Goal: Information Seeking & Learning: Learn about a topic

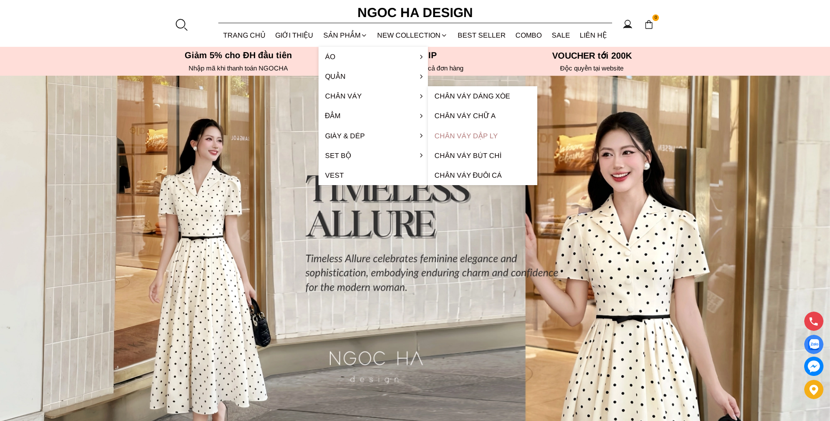
click at [471, 137] on link "Chân váy dập ly" at bounding box center [482, 136] width 109 height 20
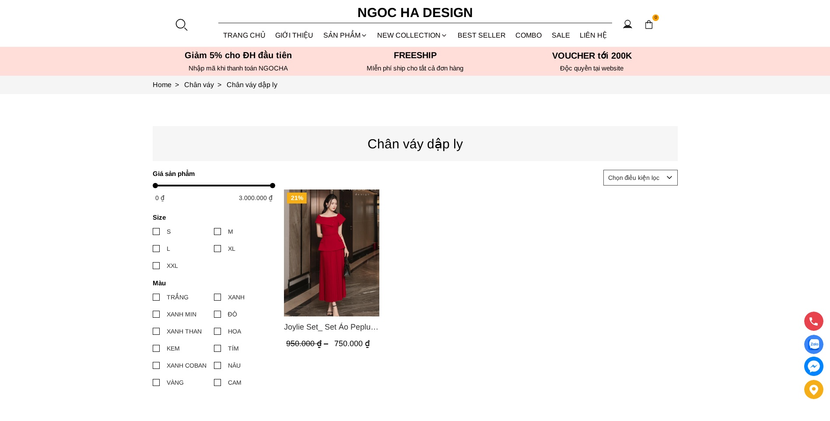
scroll to position [88, 0]
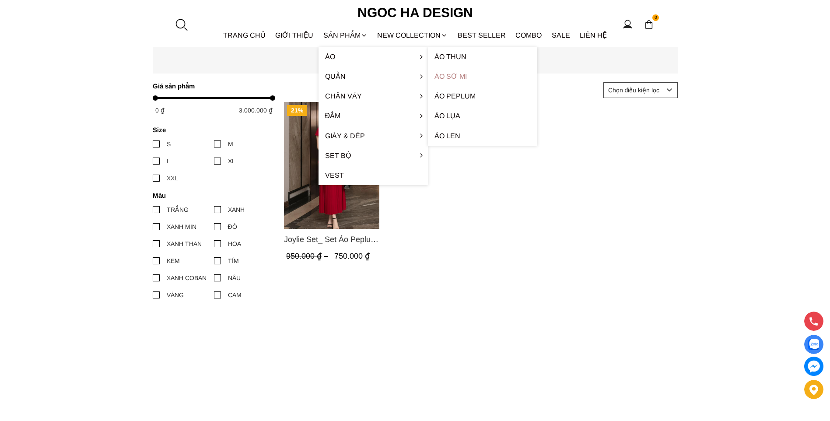
click at [444, 74] on link "Áo sơ mi" at bounding box center [482, 77] width 109 height 20
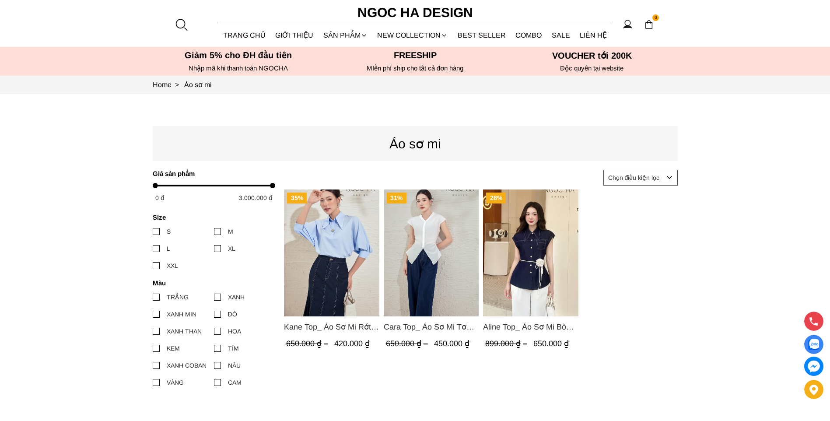
click at [354, 241] on img "Product image - Kane Top_ Áo Sơ Mi Rớt Vai Cổ Trụ Màu Xanh A1075" at bounding box center [331, 252] width 95 height 127
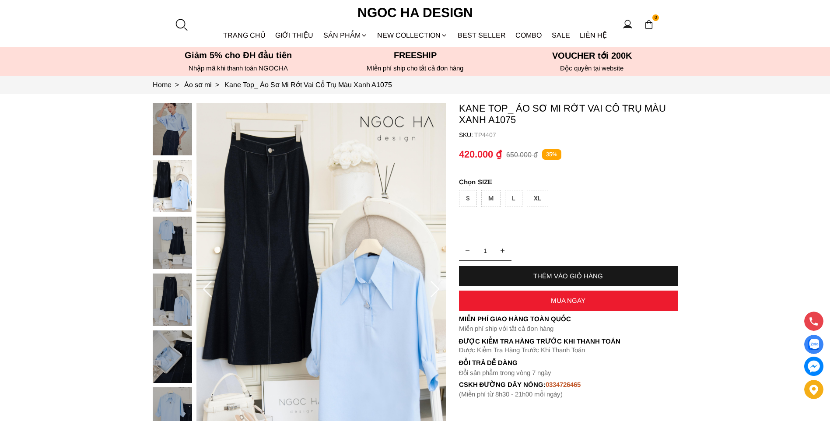
click at [162, 175] on img at bounding box center [172, 186] width 39 height 53
click at [172, 248] on img at bounding box center [172, 243] width 39 height 53
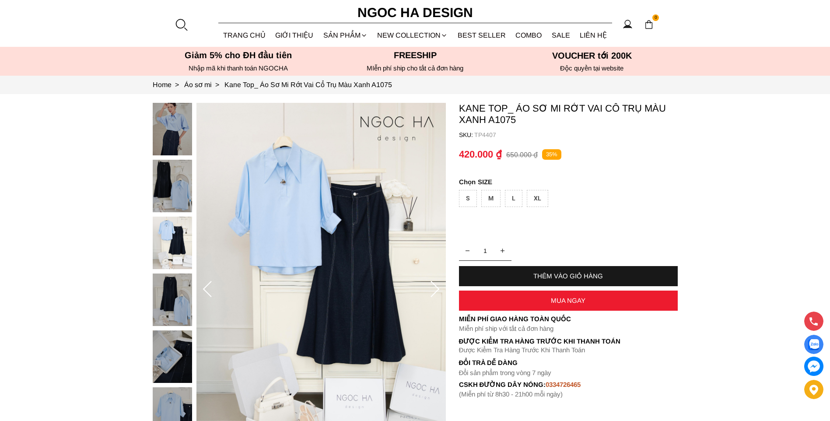
click at [173, 277] on img at bounding box center [172, 300] width 39 height 53
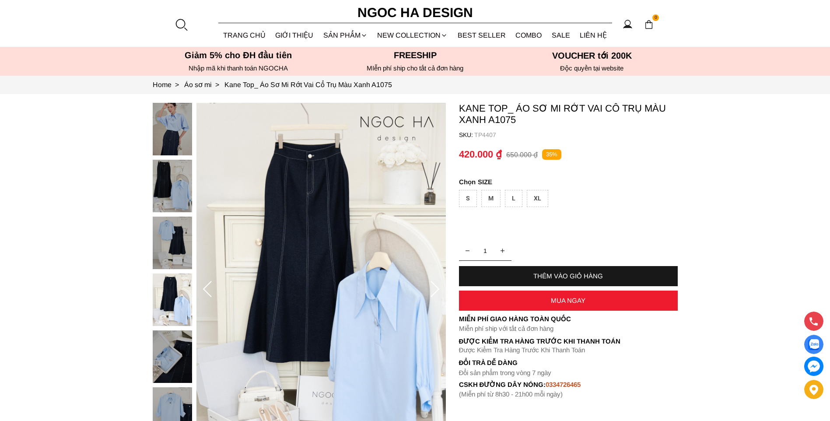
click at [168, 310] on img at bounding box center [172, 300] width 39 height 53
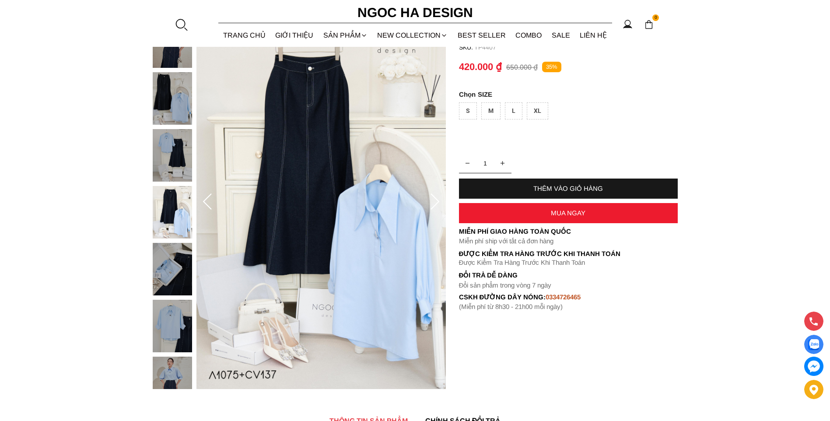
click at [177, 261] on img at bounding box center [172, 269] width 39 height 53
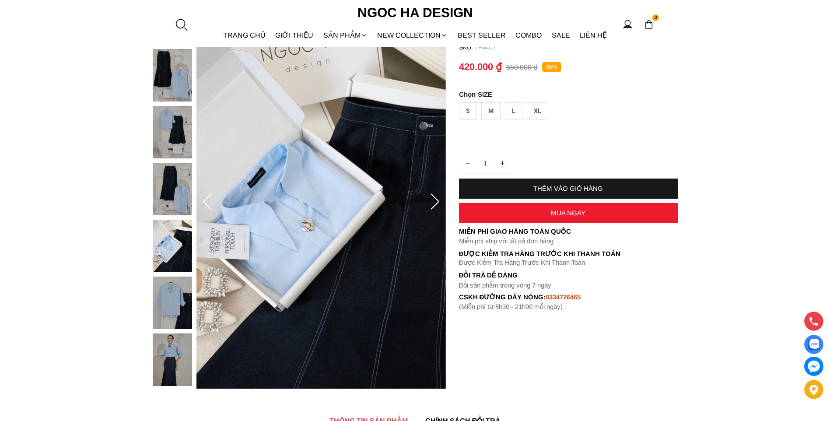
click at [175, 284] on img at bounding box center [172, 303] width 39 height 53
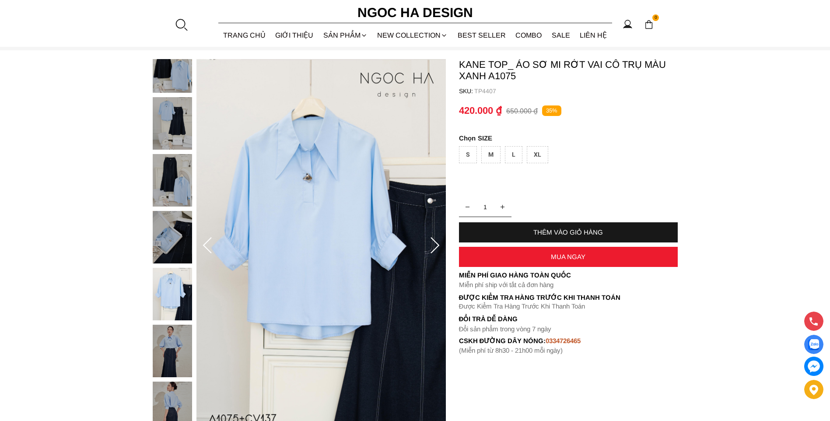
scroll to position [0, 0]
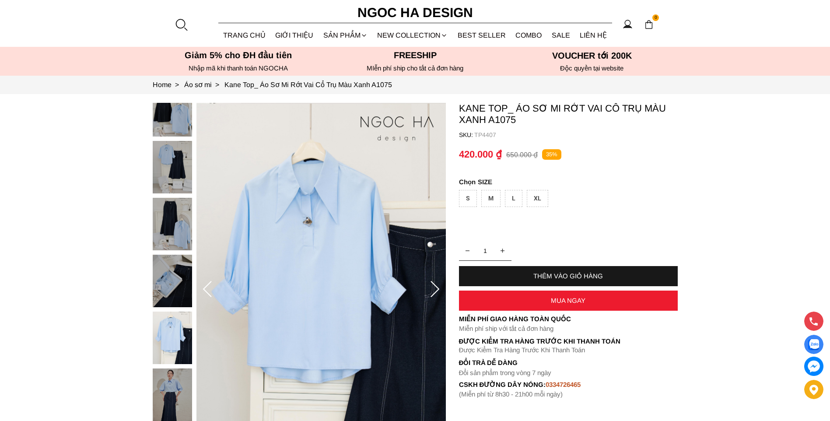
click at [175, 119] on img at bounding box center [172, 110] width 39 height 53
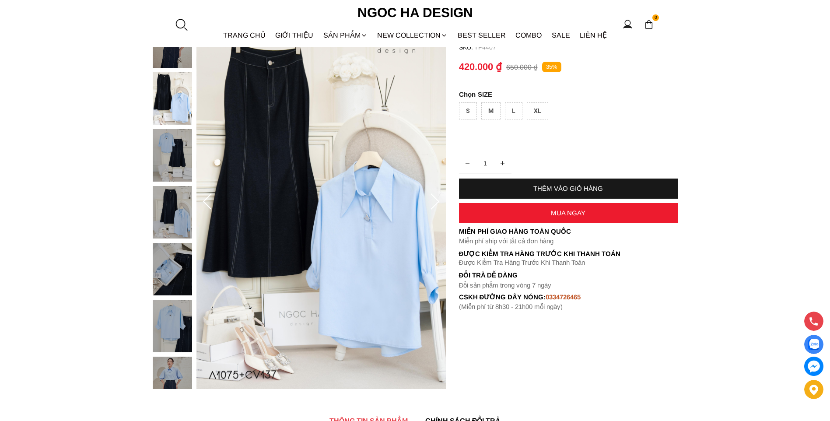
scroll to position [44, 0]
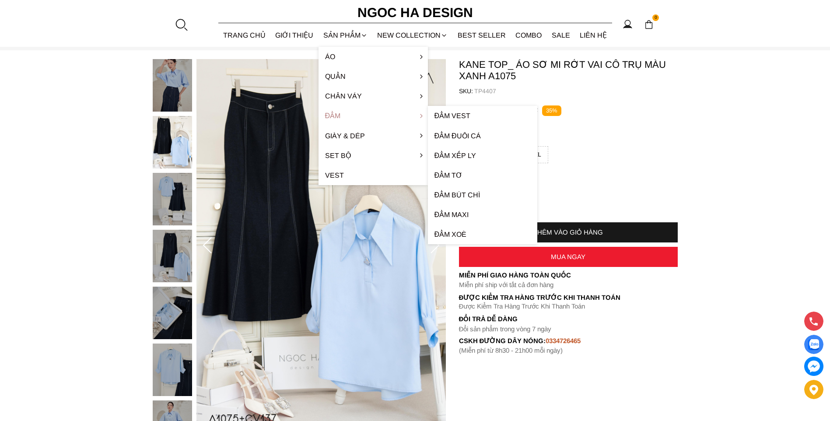
click at [409, 116] on link "Đầm" at bounding box center [373, 116] width 109 height 20
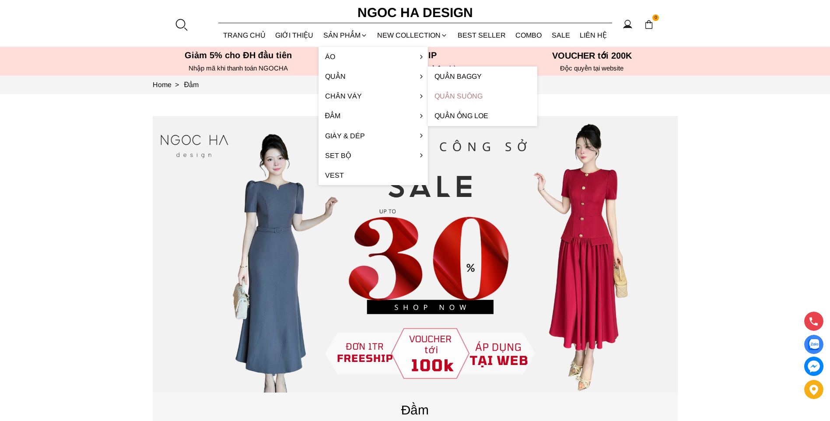
click at [468, 93] on link "Quần Suông" at bounding box center [482, 96] width 109 height 20
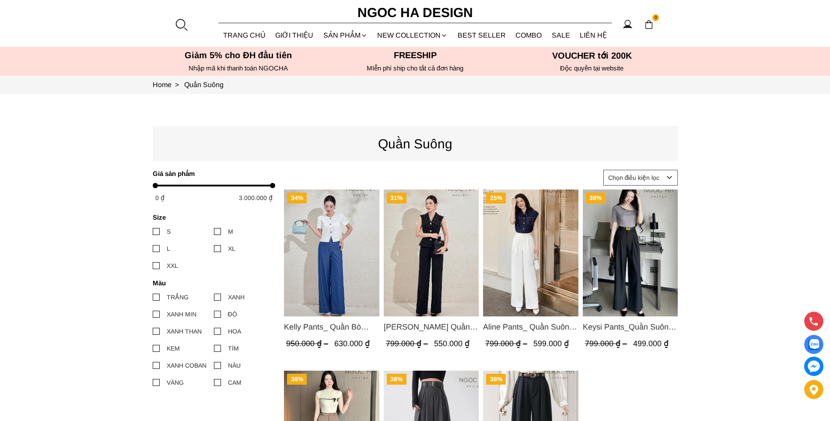
click at [354, 257] on img "Product image - Kelly Pants_ Quần Bò Suông Màu Xanh Q066" at bounding box center [331, 252] width 95 height 127
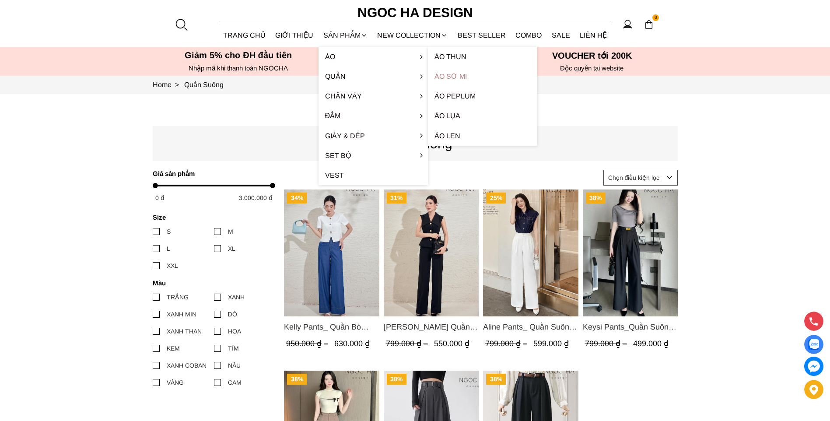
click at [453, 74] on link "Áo sơ mi" at bounding box center [482, 77] width 109 height 20
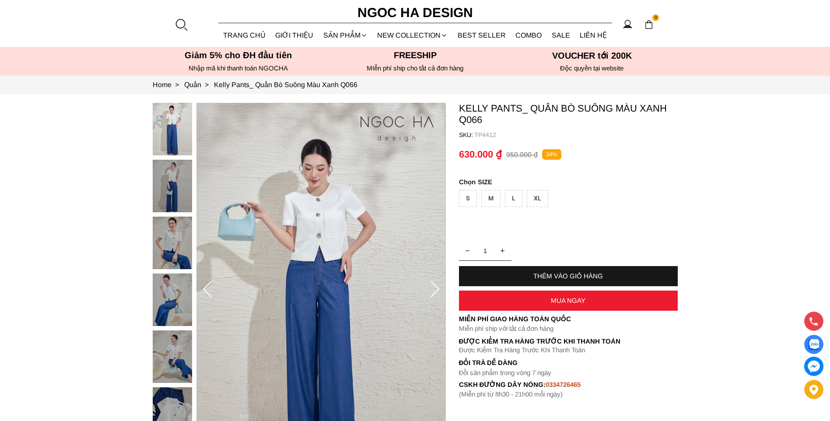
click at [434, 290] on icon at bounding box center [435, 290] width 18 height 18
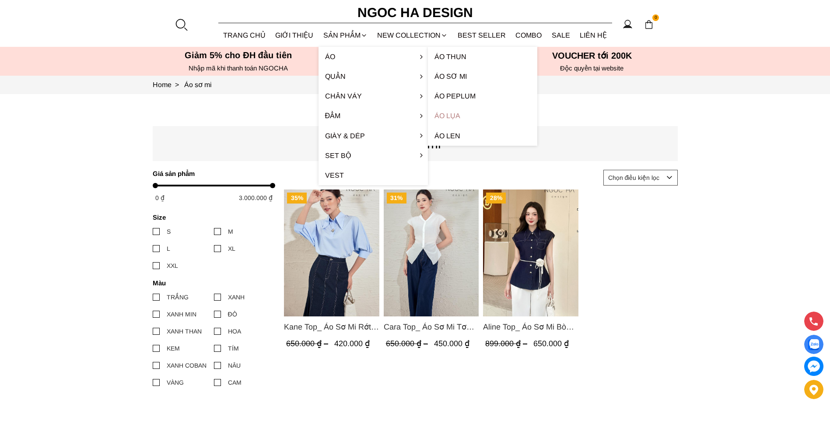
click at [451, 119] on link "Áo lụa" at bounding box center [482, 116] width 109 height 20
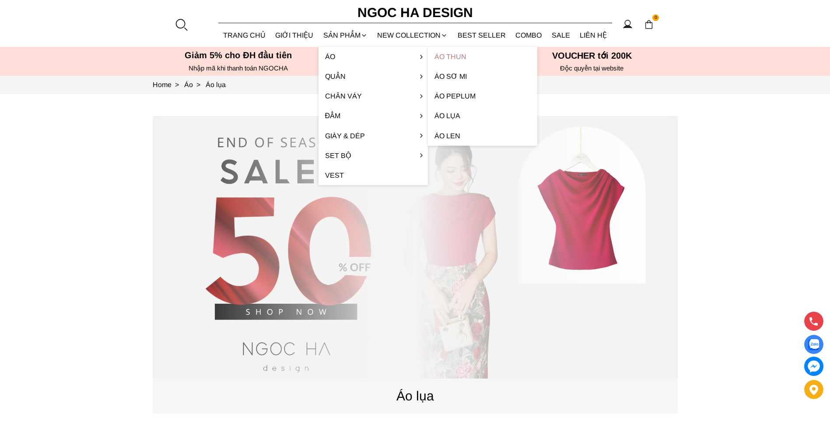
click at [433, 56] on link "Áo thun" at bounding box center [482, 57] width 109 height 20
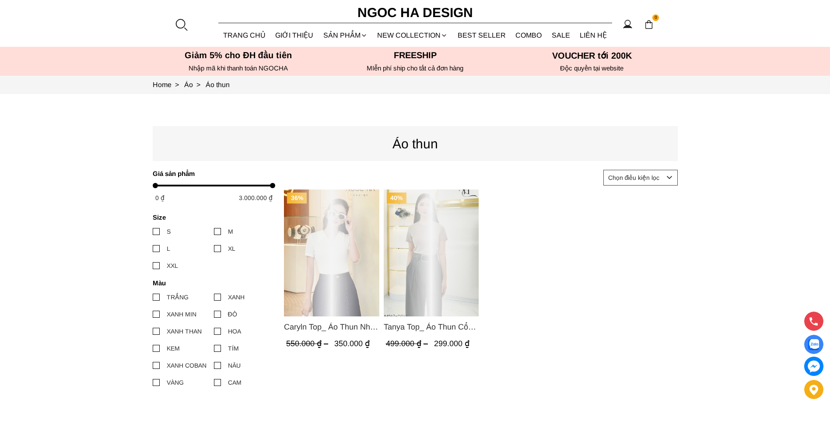
scroll to position [175, 0]
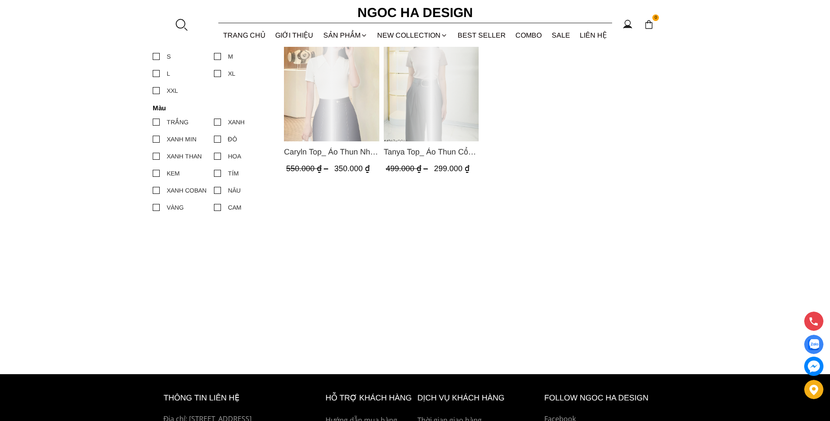
click at [339, 103] on div "Product image - Caryln Top_ Áo Thun Nhún Ngực Tay Cộc Màu Đỏ A1062" at bounding box center [331, 77] width 95 height 127
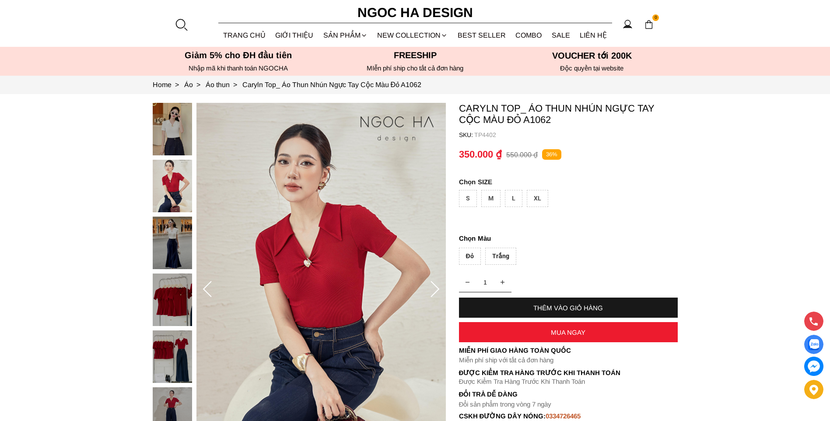
click at [172, 127] on img at bounding box center [172, 129] width 39 height 53
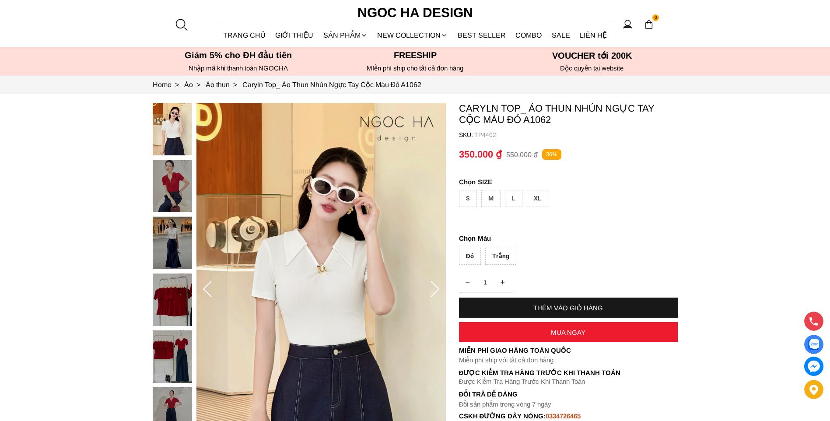
scroll to position [44, 0]
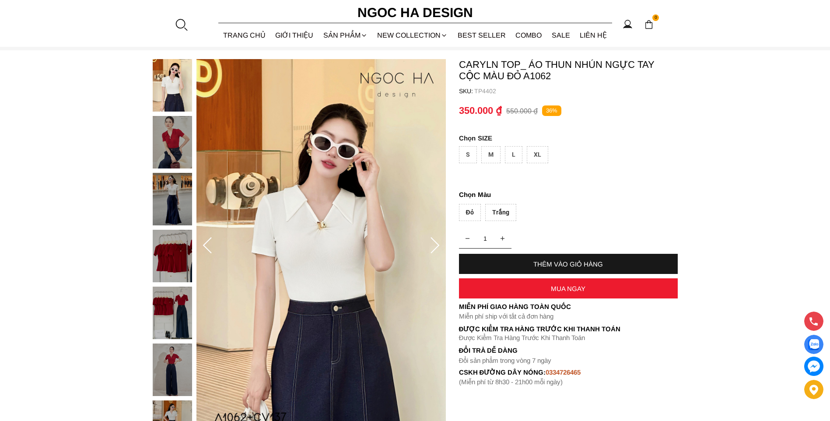
click at [438, 245] on icon at bounding box center [435, 245] width 9 height 16
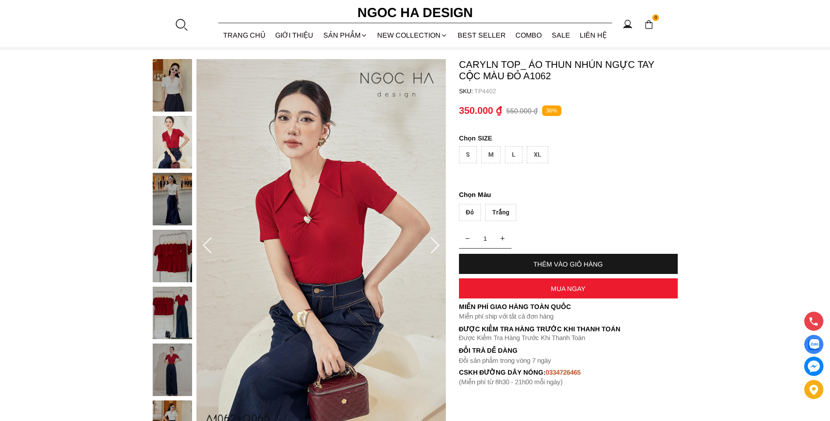
click at [438, 245] on icon at bounding box center [435, 245] width 9 height 16
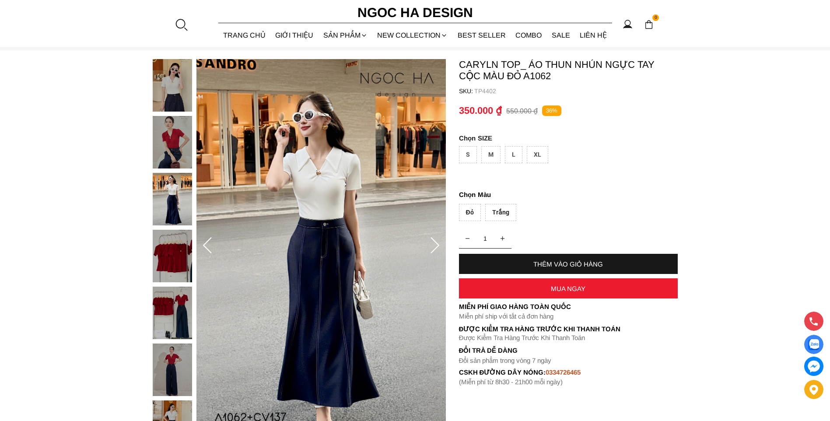
click at [438, 245] on icon at bounding box center [435, 245] width 9 height 16
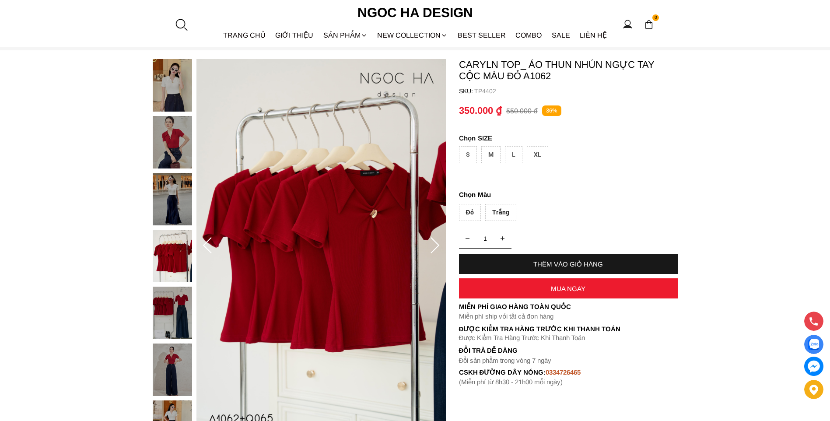
click at [438, 245] on icon at bounding box center [435, 245] width 9 height 16
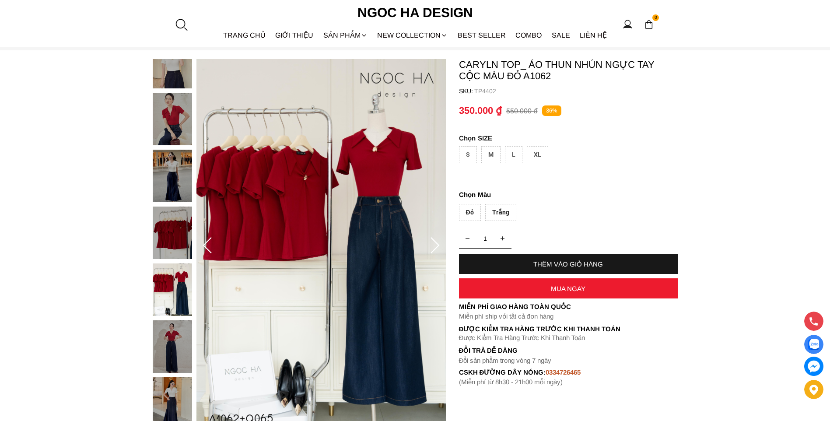
click at [431, 247] on icon at bounding box center [435, 246] width 18 height 18
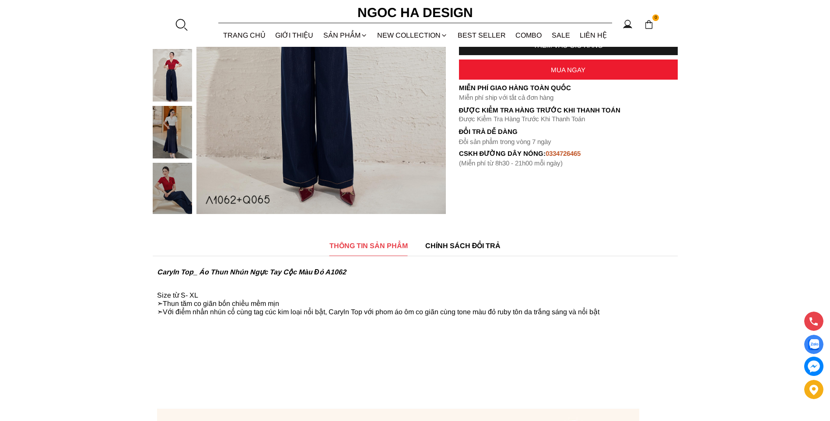
scroll to position [0, 0]
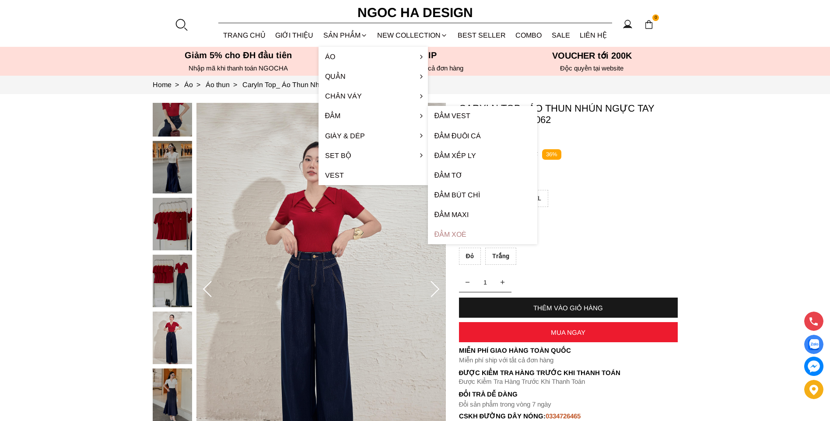
click at [465, 231] on link "Đầm xoè" at bounding box center [482, 234] width 109 height 20
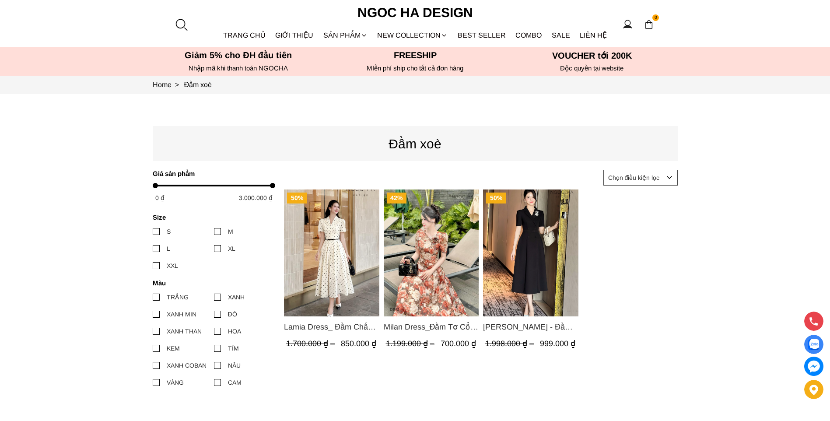
click at [511, 228] on img "Product image - Irene Dress - Đầm Vest Dáng Xòe Kèm Đai D713" at bounding box center [530, 252] width 95 height 127
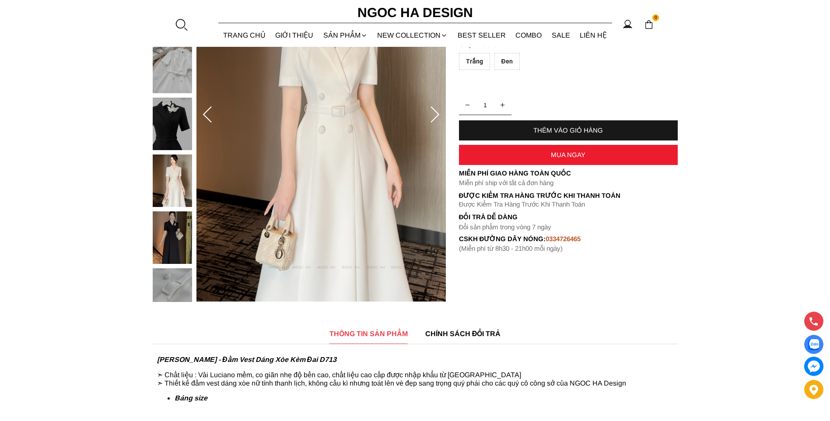
scroll to position [44, 0]
